Goal: Obtain resource: Obtain resource

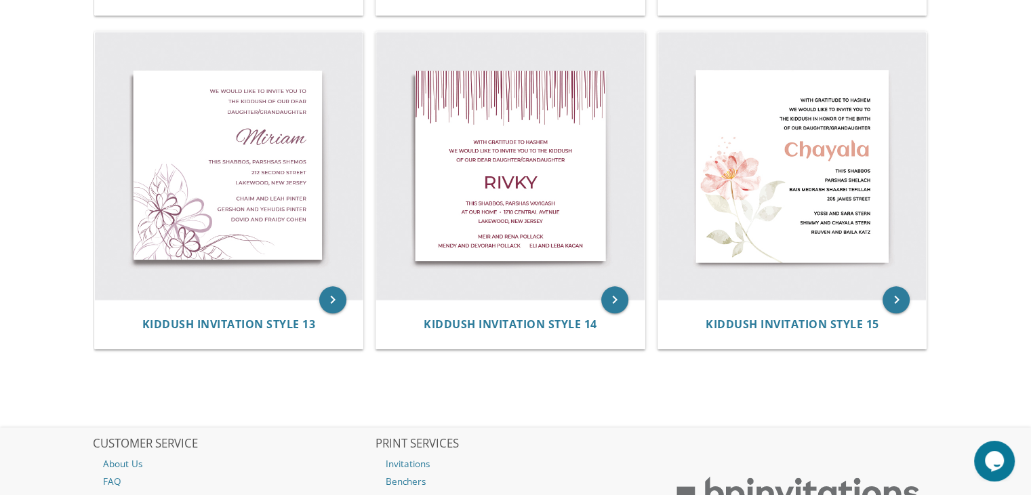
scroll to position [1599, 0]
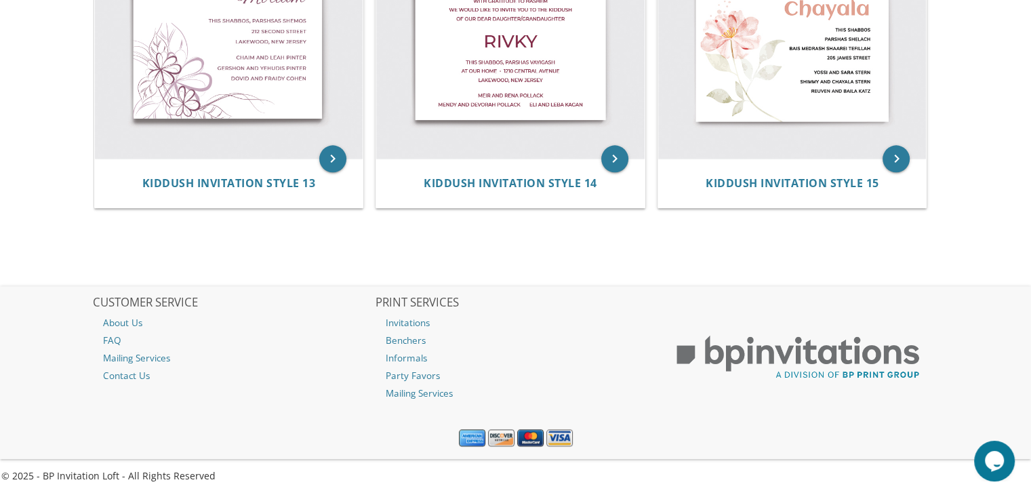
click at [949, 363] on div "CUSTOMER SERVICE About Us FAQ Mailing Services Contact Us PRINT SERVICES Invita…" at bounding box center [516, 372] width 868 height 172
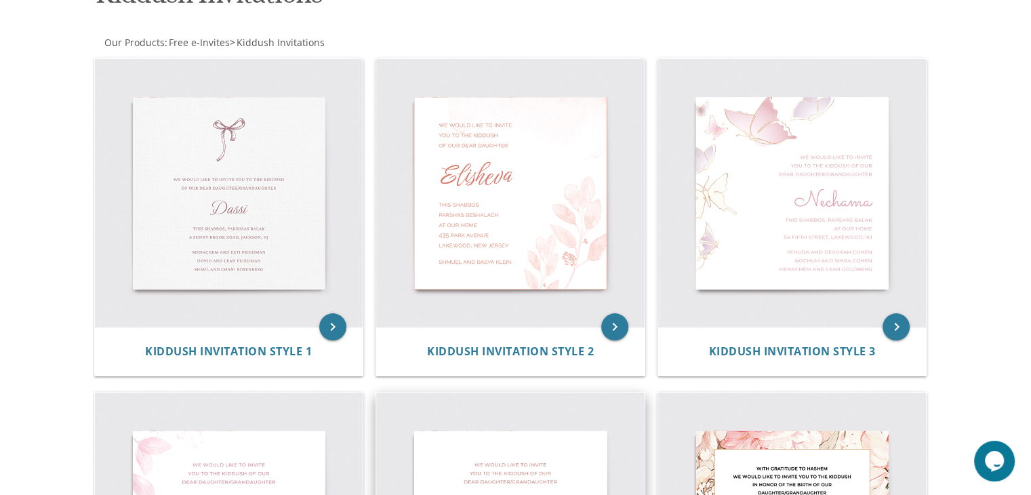
scroll to position [374, 0]
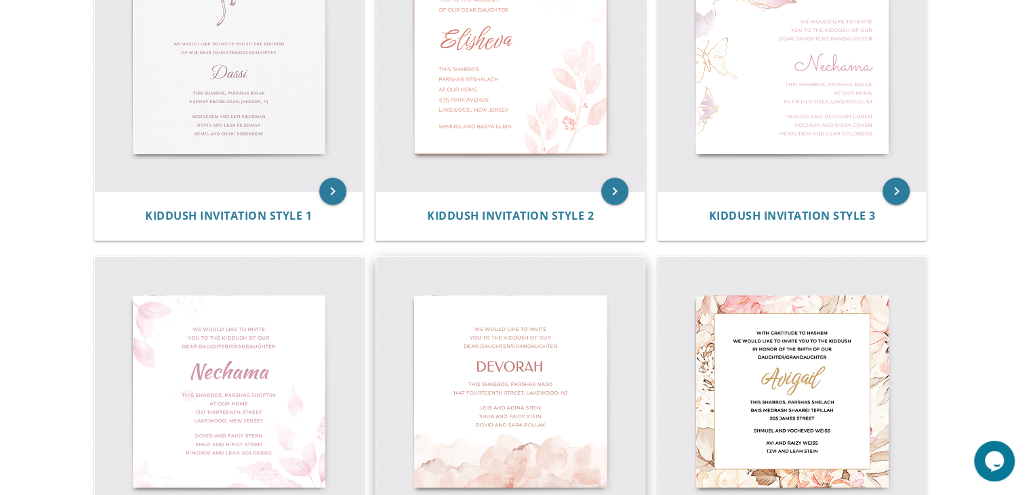
click at [461, 394] on img at bounding box center [510, 391] width 268 height 268
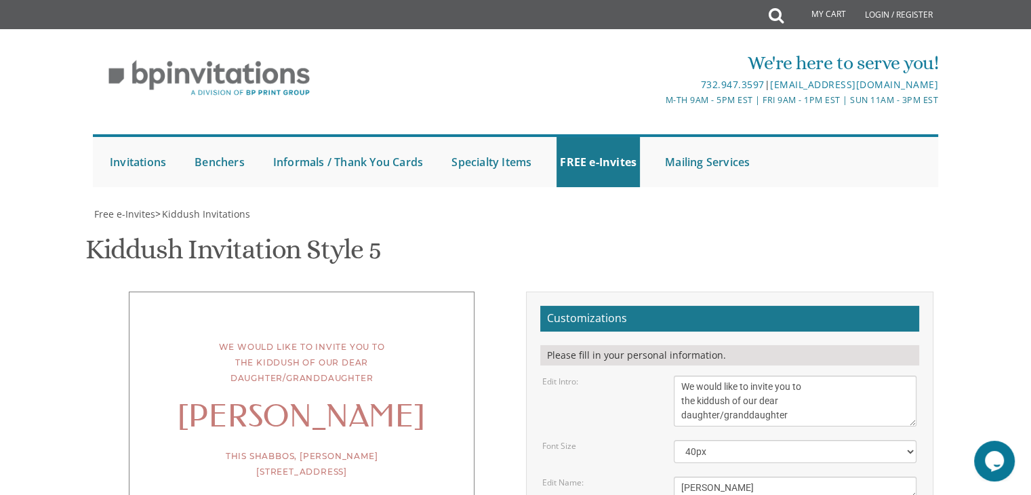
scroll to position [220, 0]
type textarea "This Shabbos, Parshas 1447 fourteenth street, Lakewood, NJ"
click at [720, 477] on textarea "Devorah" at bounding box center [795, 488] width 243 height 22
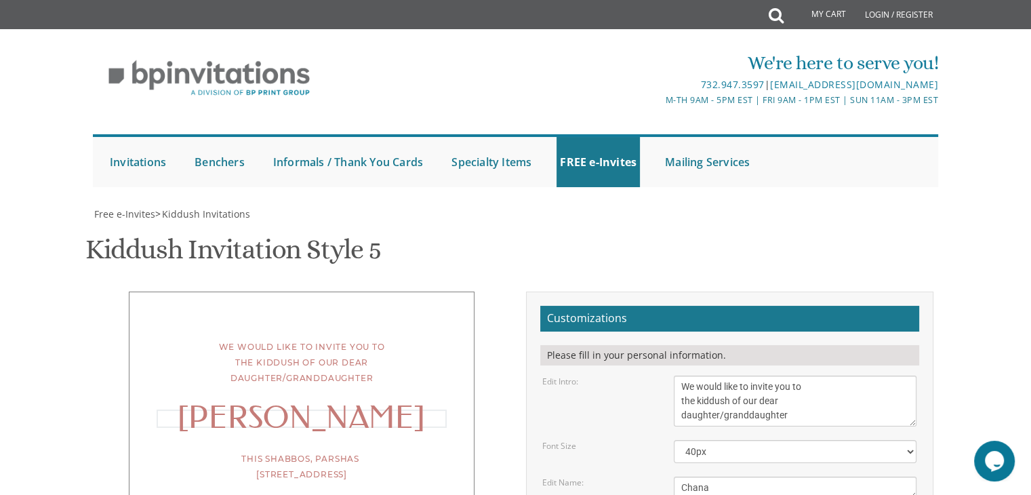
type textarea "Chana"
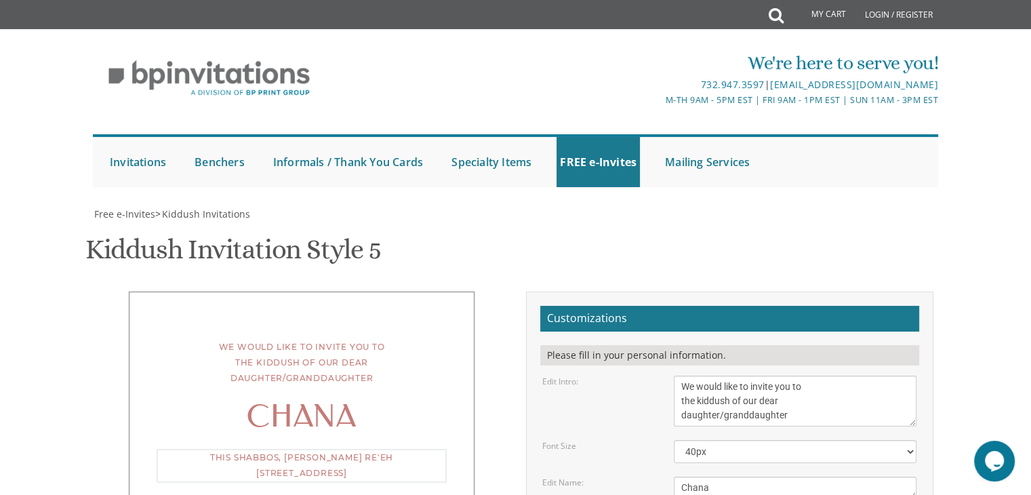
type textarea "This Shabbos, Parshas Re, Lakewood, NJ"
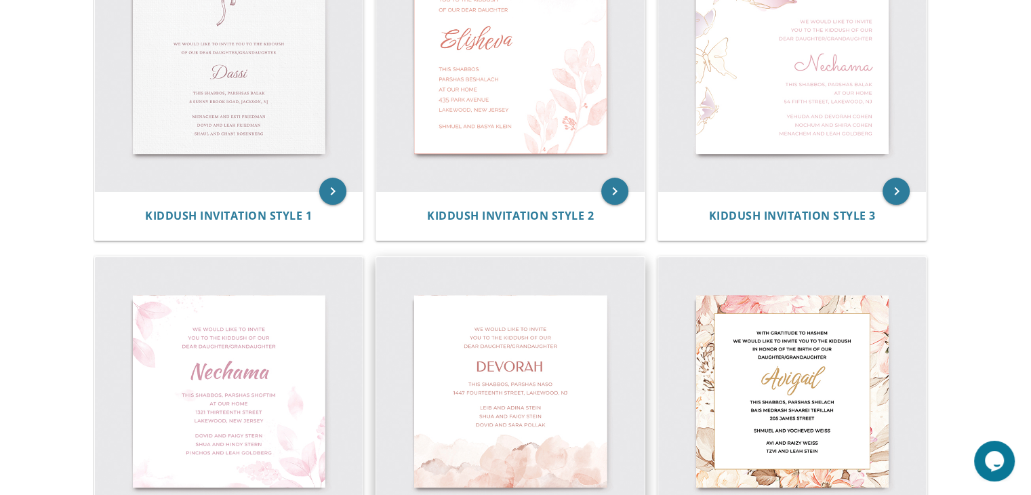
click at [484, 456] on img at bounding box center [510, 391] width 268 height 268
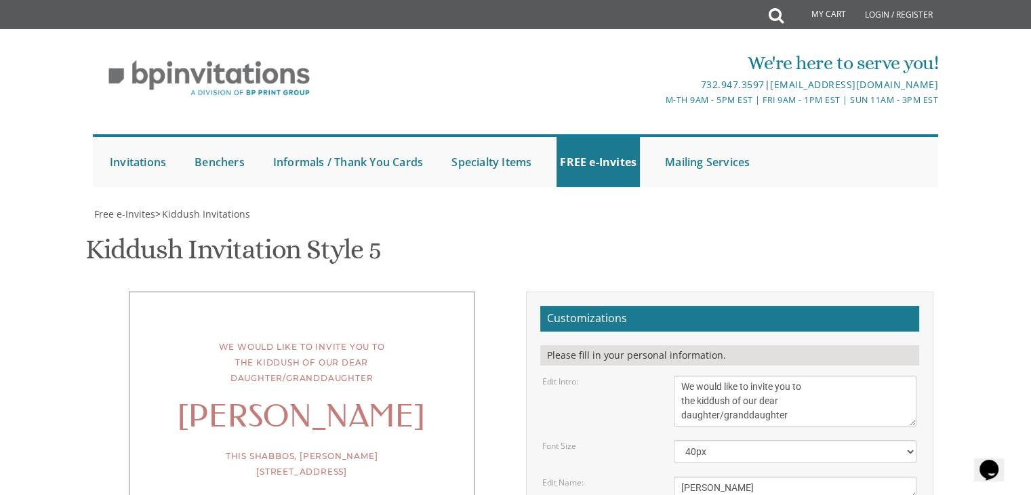
scroll to position [165, 0]
click at [717, 477] on textarea "Devorah" at bounding box center [795, 488] width 243 height 22
type textarea "Chana"
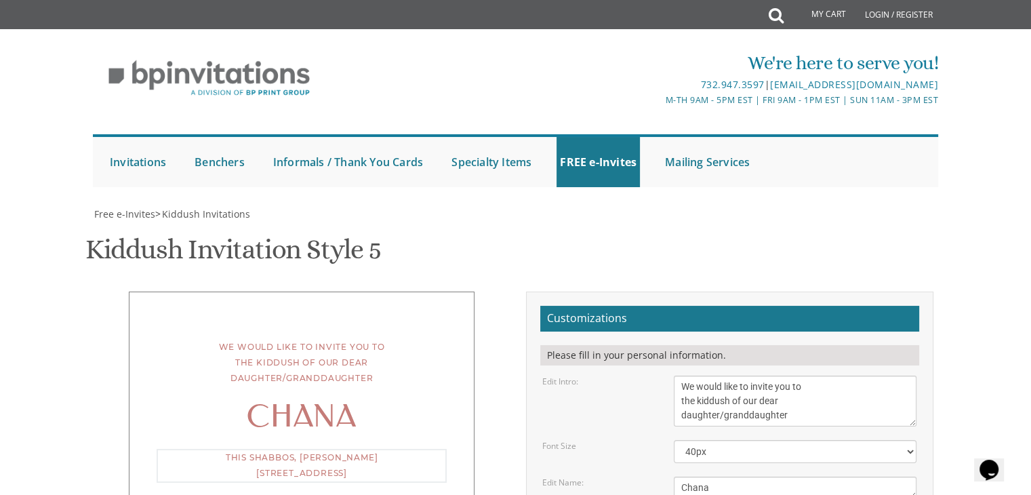
drag, startPoint x: 774, startPoint y: 372, endPoint x: 665, endPoint y: 376, distance: 109.2
type textarea "This Shabbos, Parshas Re'eh 675 Cypress Ave, Lakewood, NJ"
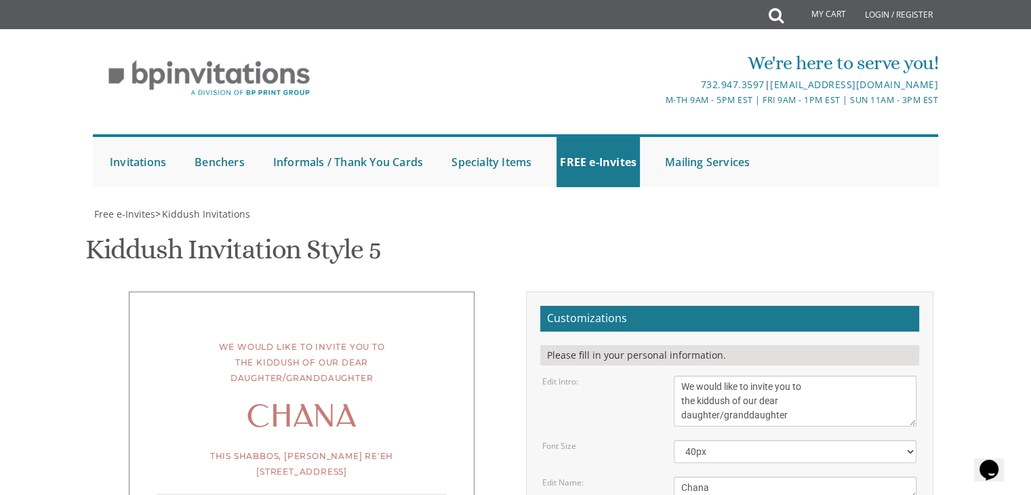
drag, startPoint x: 889, startPoint y: 401, endPoint x: 793, endPoint y: 390, distance: 97.6
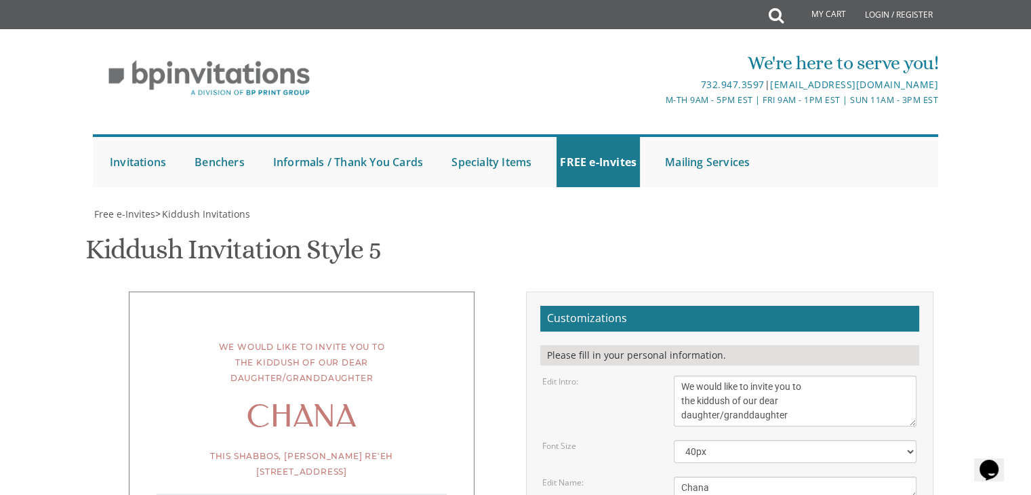
drag, startPoint x: 828, startPoint y: 397, endPoint x: 789, endPoint y: 391, distance: 39.0
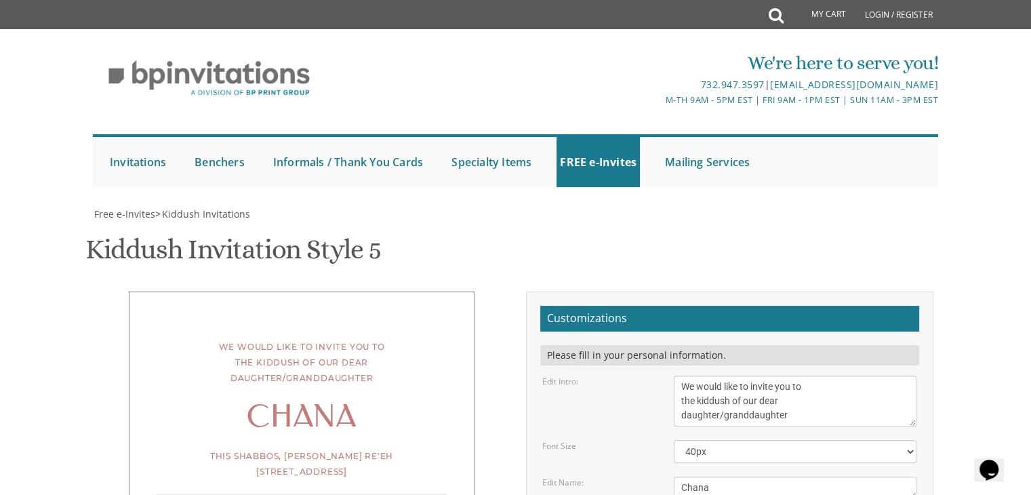
drag, startPoint x: 786, startPoint y: 415, endPoint x: 889, endPoint y: 421, distance: 103.2
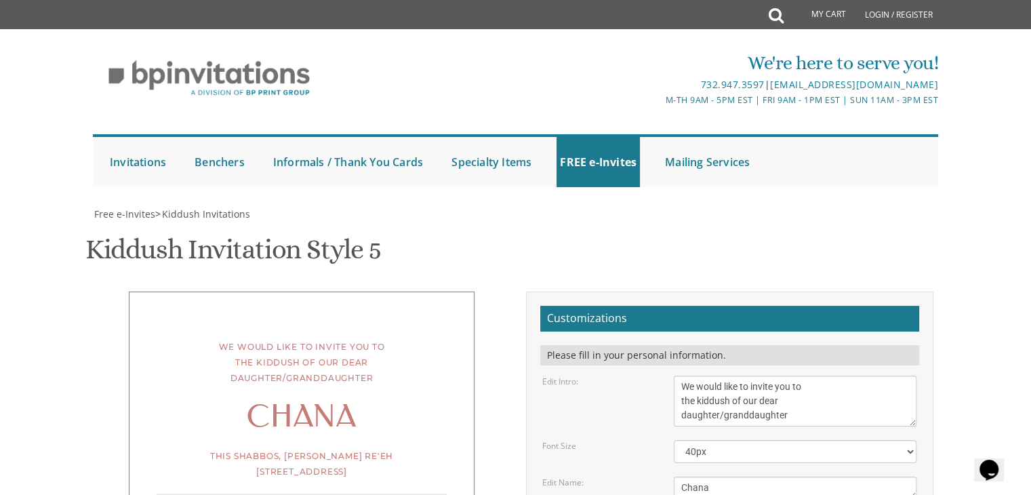
paste textarea "Tzvi and Rochel Feldman"
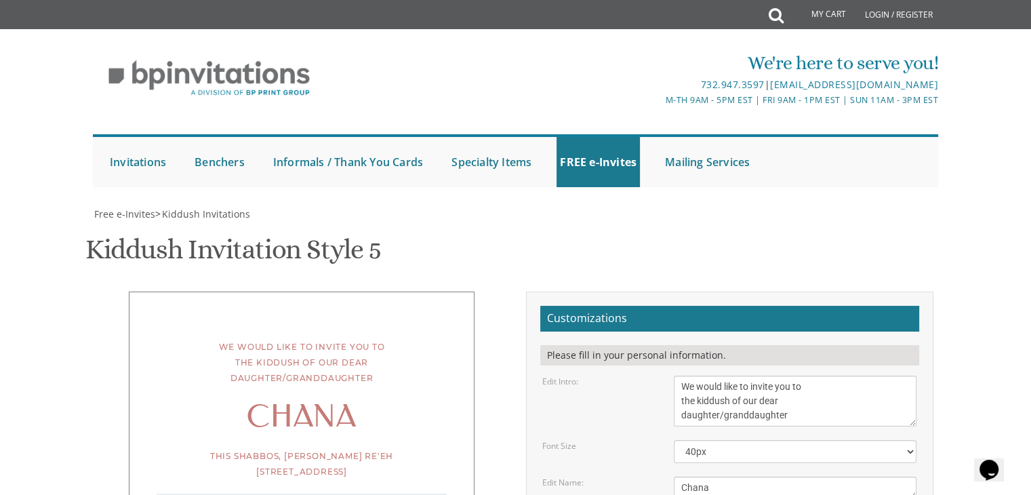
type textarea "Shmuel and Sari Leibowitz Sruli and Shani Leibowitz Tzvi and Rochel Feldman"
click at [380, 449] on div "This Shabbos, Parshas Re'eh 675 Cypress Ave, Lakewood, NJ" at bounding box center [302, 464] width 290 height 31
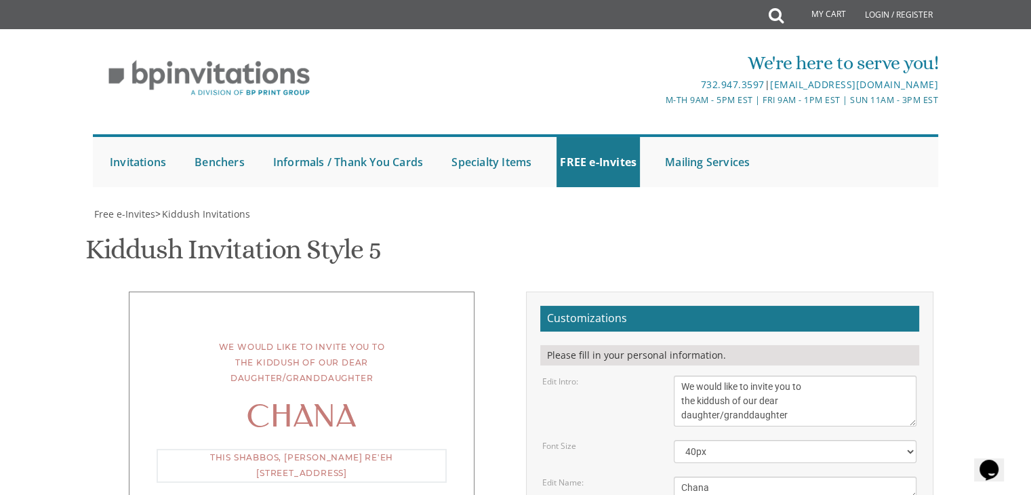
scroll to position [10, 0]
drag, startPoint x: 729, startPoint y: 369, endPoint x: 679, endPoint y: 365, distance: 50.3
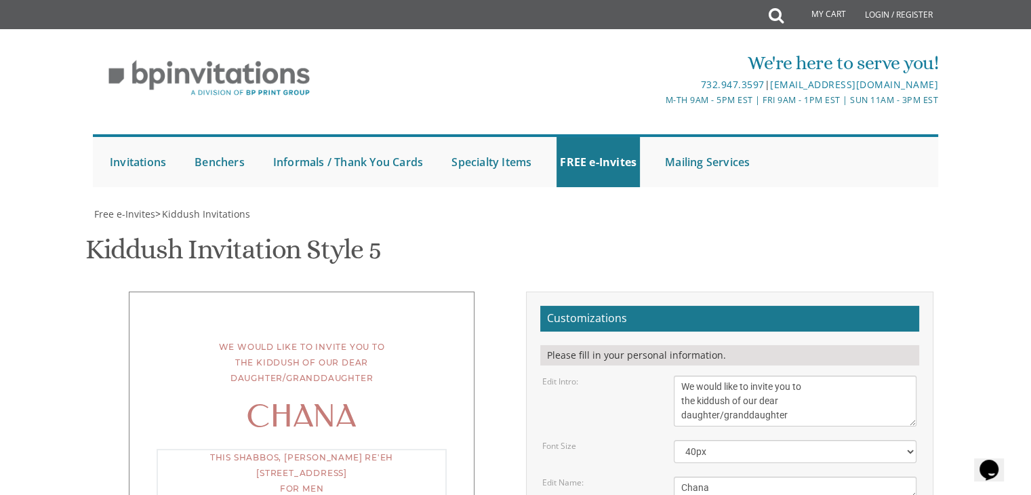
drag, startPoint x: 913, startPoint y: 372, endPoint x: 917, endPoint y: 388, distance: 16.8
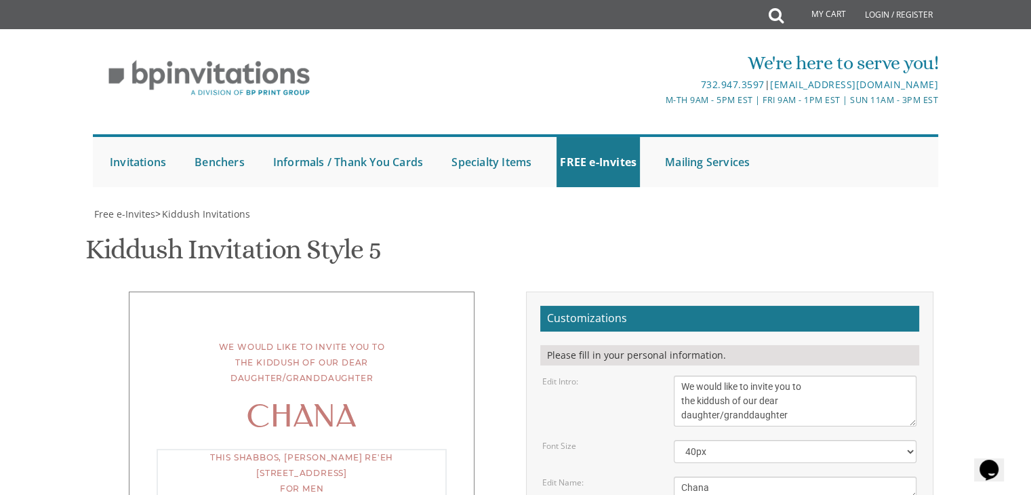
type textarea "This Shabbos, Parshas Re'eh 675 Cypress Ave, Lakewood, NJ"
type input "sarifeldman675@gmail.com"
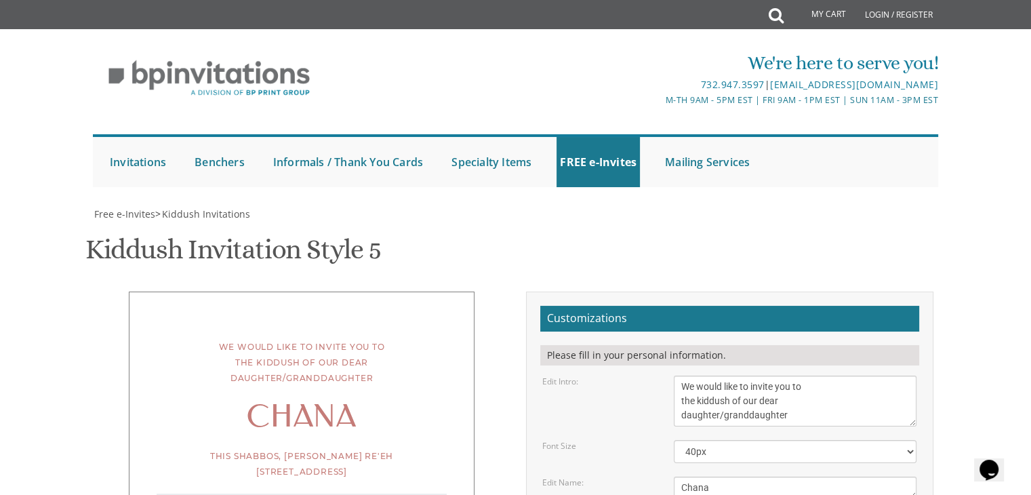
type textarea "Shmuel and Sari Leibowitz Sruli and Shani Leibowitz Tzvi and Rochel Feldman"
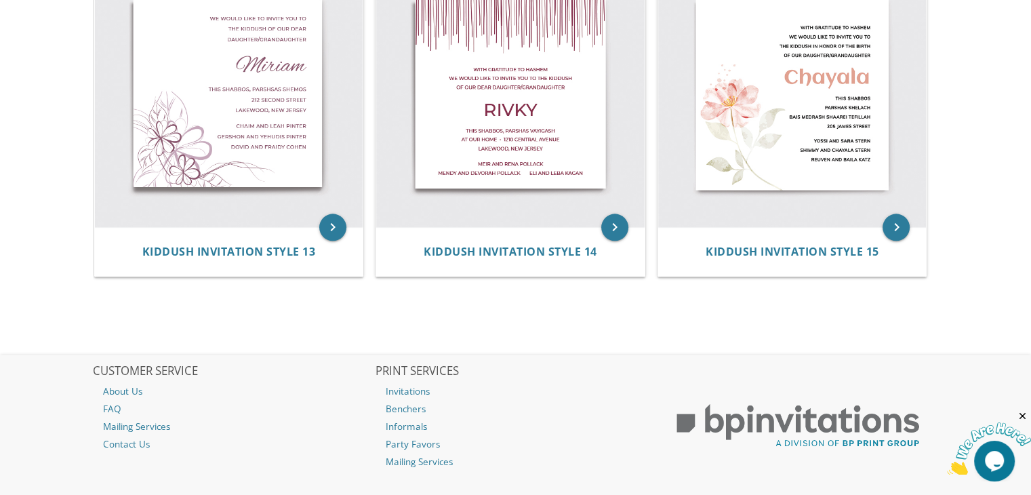
scroll to position [1741, 0]
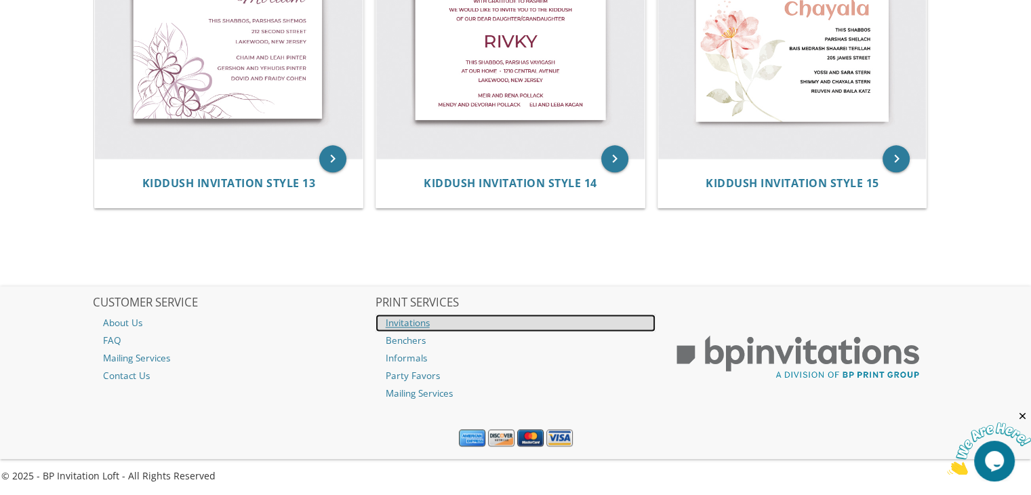
click at [406, 329] on link "Invitations" at bounding box center [516, 323] width 281 height 18
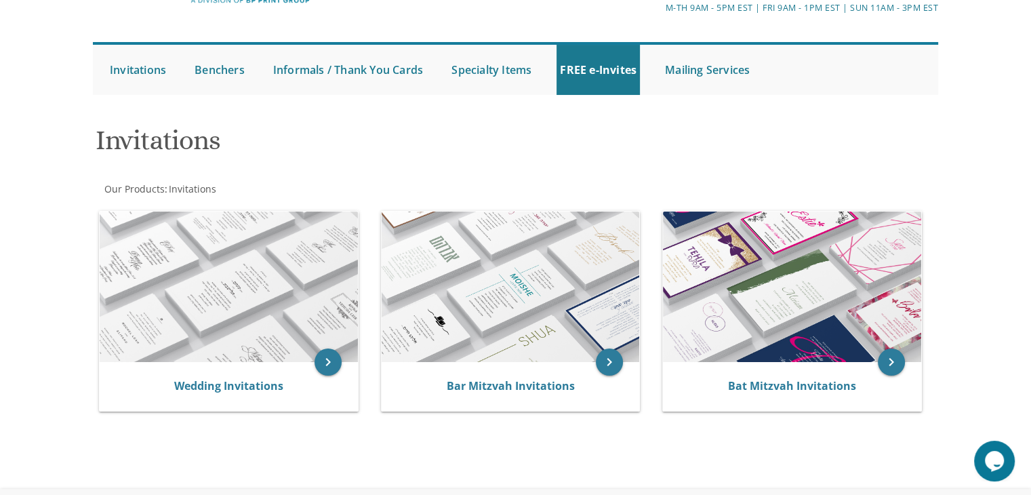
scroll to position [8, 0]
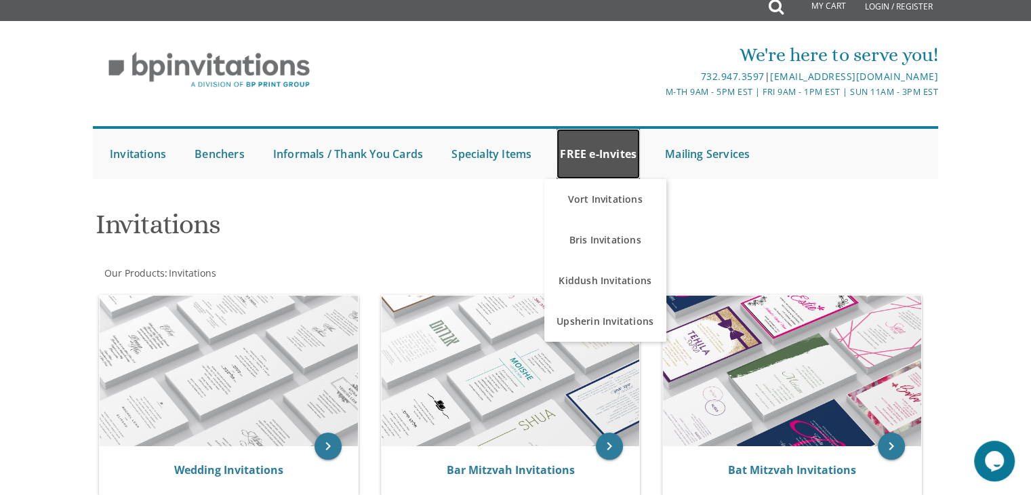
click at [614, 148] on link "FREE e-Invites" at bounding box center [598, 154] width 83 height 50
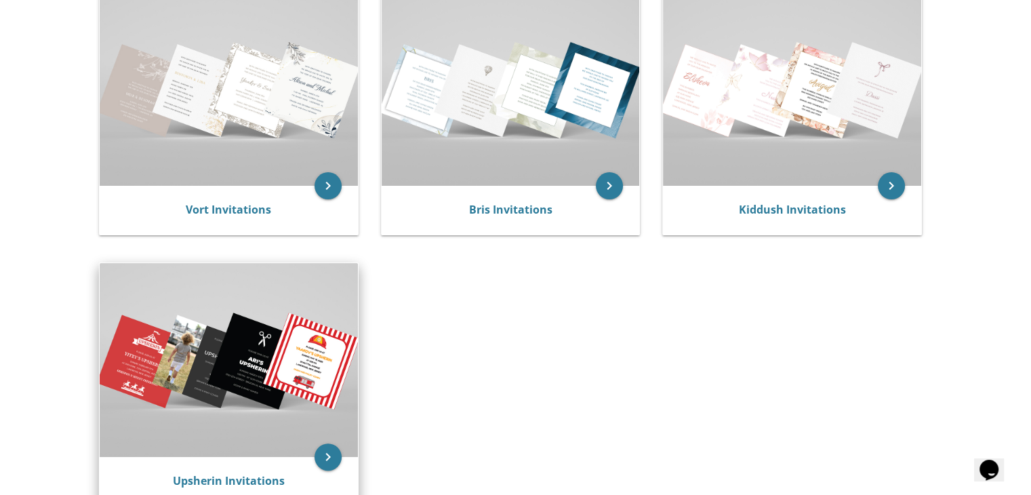
scroll to position [312, 0]
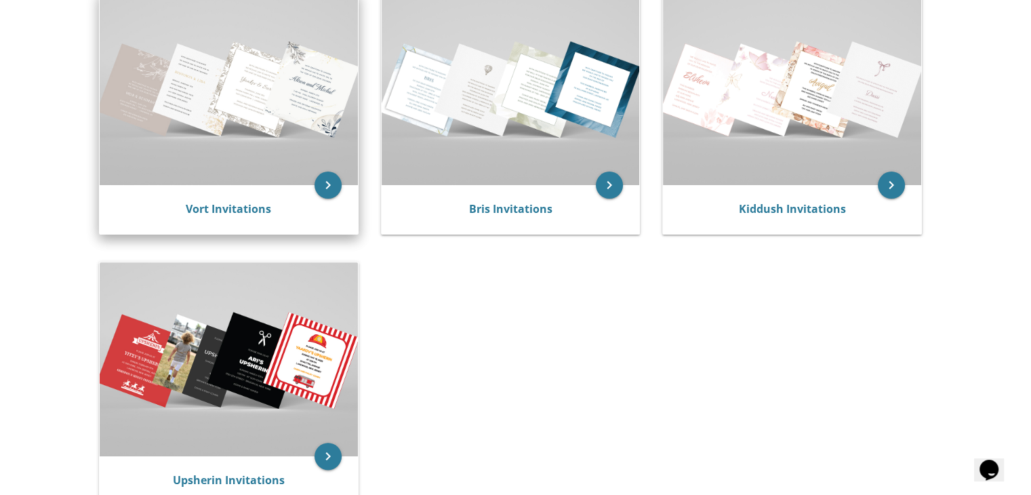
click at [292, 134] on img at bounding box center [229, 88] width 258 height 193
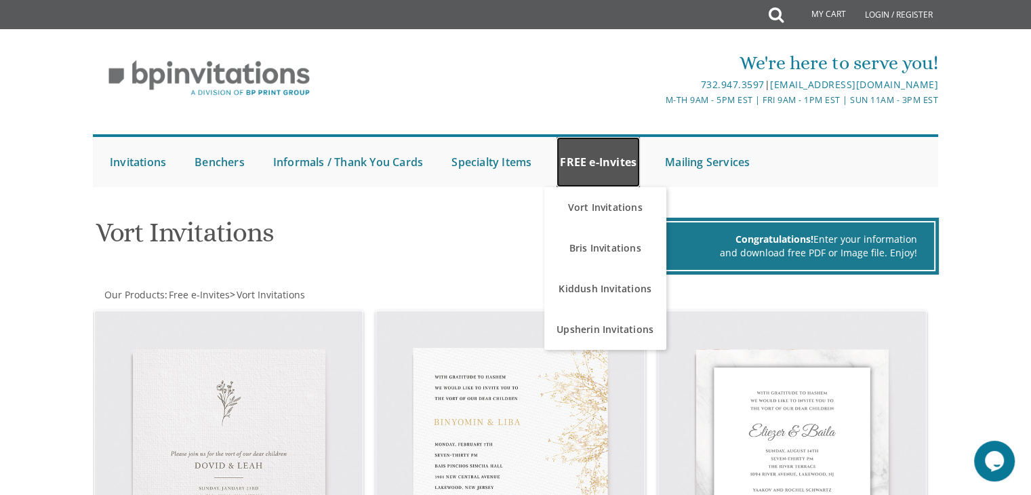
click at [593, 166] on link "FREE e-Invites" at bounding box center [598, 162] width 83 height 50
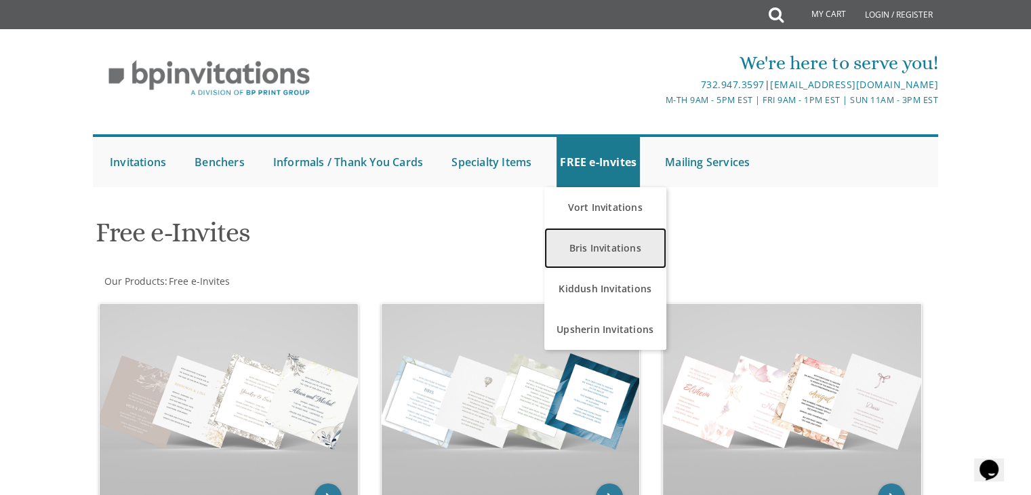
click at [600, 245] on link "Bris Invitations" at bounding box center [605, 248] width 122 height 41
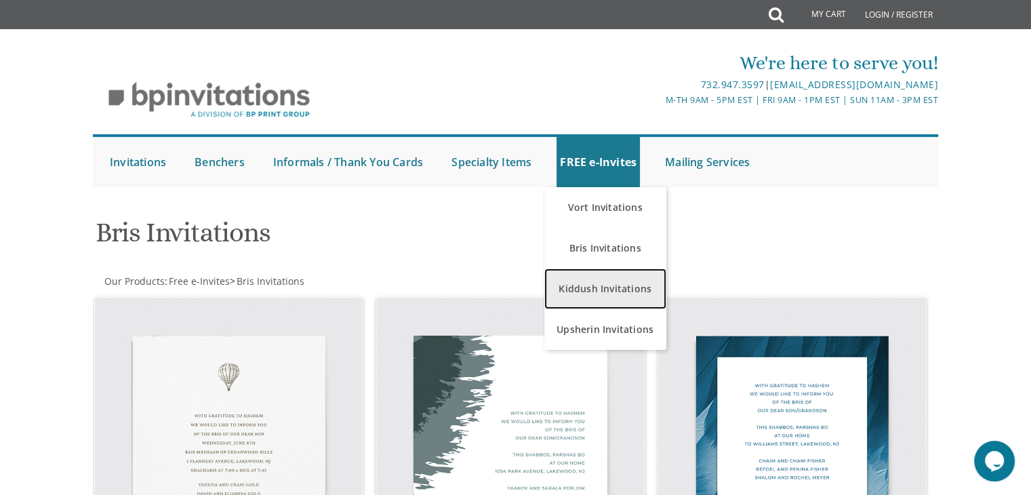
click at [582, 298] on link "Kiddush Invitations" at bounding box center [605, 288] width 122 height 41
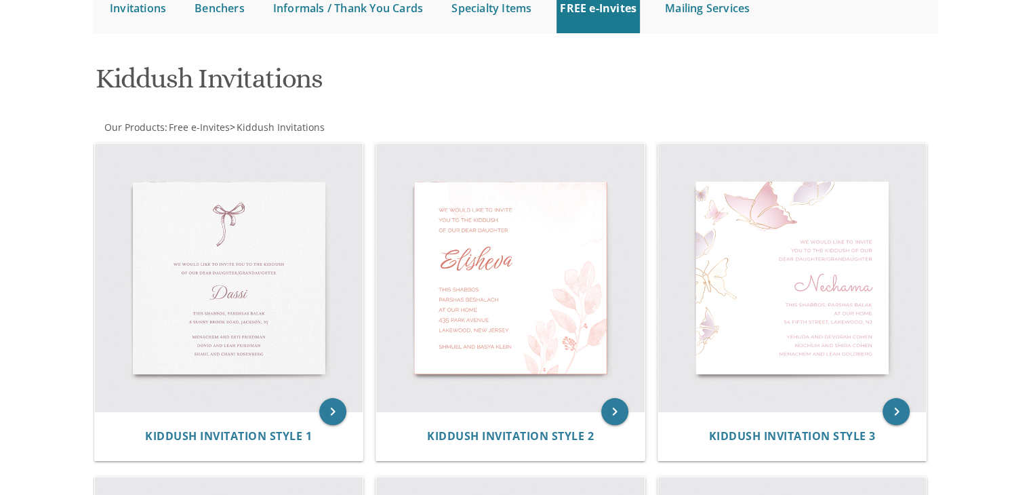
scroll to position [157, 0]
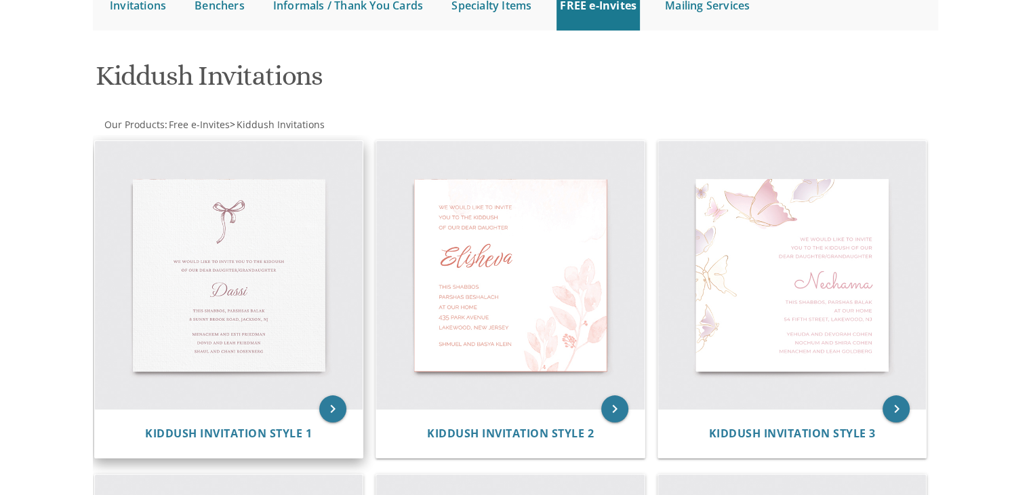
click at [276, 288] on img at bounding box center [229, 275] width 268 height 268
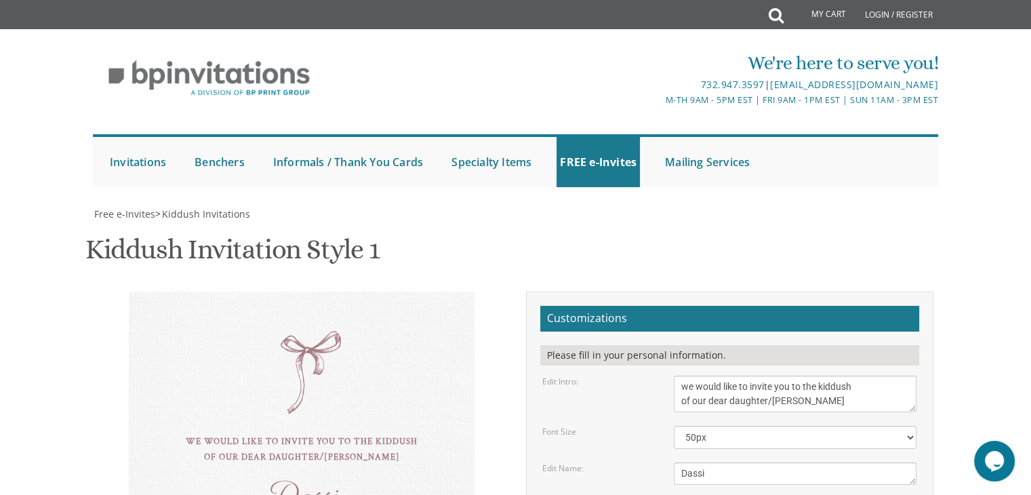
scroll to position [236, 0]
